Goal: Find contact information: Find contact information

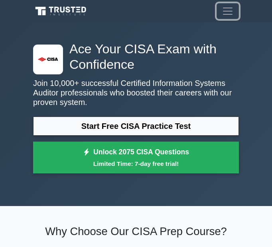
click at [228, 14] on span "Toggle navigation" at bounding box center [227, 11] width 12 height 12
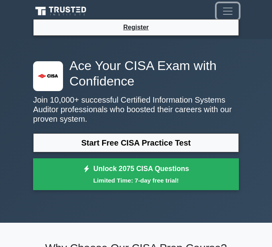
click at [228, 14] on span "Toggle navigation" at bounding box center [227, 11] width 12 height 12
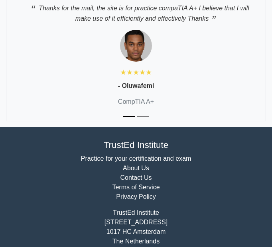
scroll to position [2894, 0]
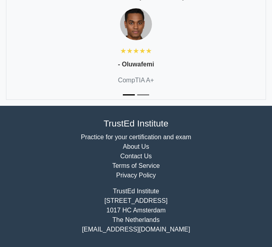
click at [137, 158] on link "Contact Us" at bounding box center [135, 156] width 31 height 7
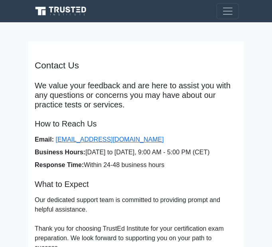
click at [126, 97] on p "We value your feedback and are here to assist you with any questions or concern…" at bounding box center [136, 95] width 202 height 29
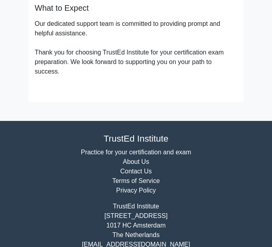
scroll to position [192, 0]
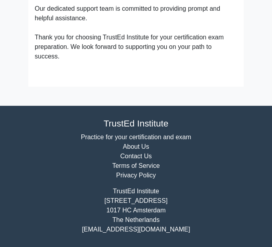
click at [139, 146] on link "About Us" at bounding box center [136, 146] width 26 height 7
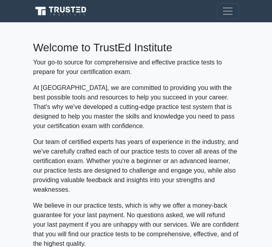
click at [227, 59] on p "Your go-to source for comprehensive and effective practice tests to prepare for…" at bounding box center [135, 67] width 205 height 19
click at [233, 16] on span "Toggle navigation" at bounding box center [227, 11] width 12 height 12
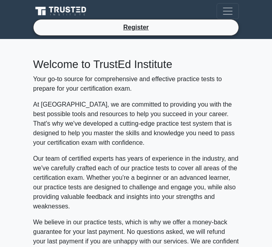
click at [74, 10] on icon at bounding box center [74, 9] width 5 height 6
